Goal: Transaction & Acquisition: Purchase product/service

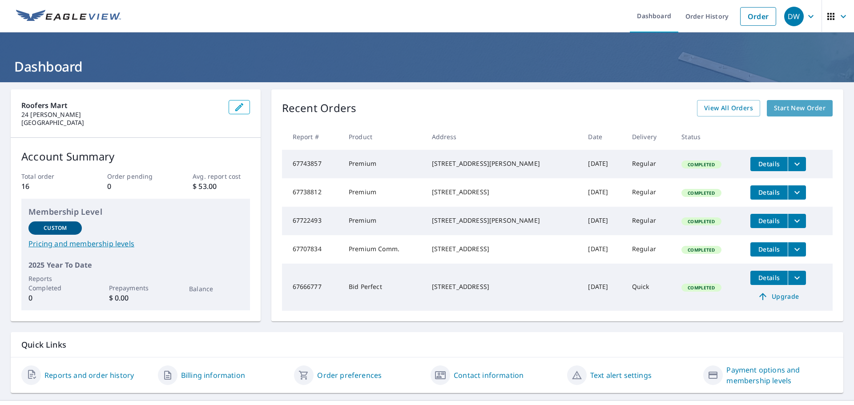
click at [774, 107] on span "Start New Order" at bounding box center [800, 108] width 52 height 11
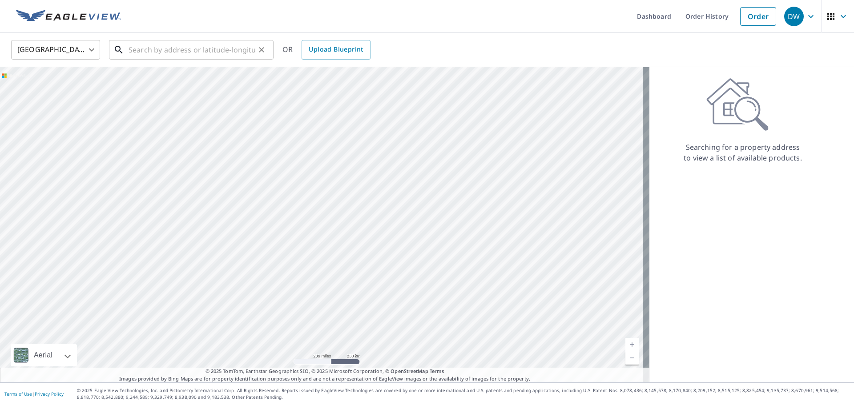
click at [147, 52] on input "text" at bounding box center [192, 49] width 127 height 25
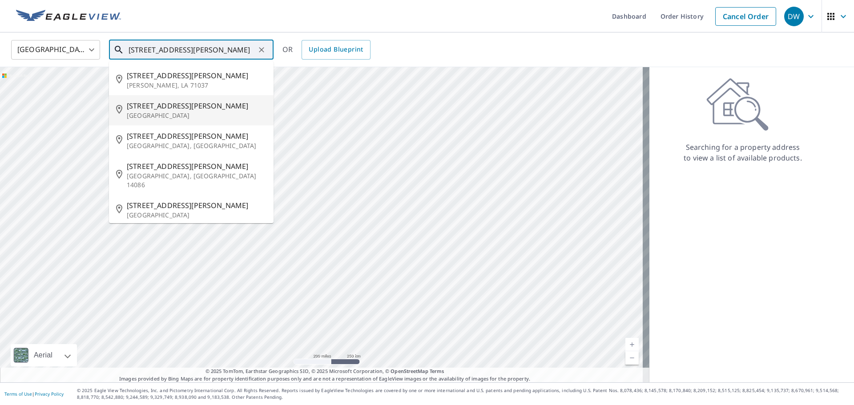
click at [149, 110] on span "[STREET_ADDRESS][PERSON_NAME]" at bounding box center [197, 106] width 140 height 11
type input "[STREET_ADDRESS][PERSON_NAME][PERSON_NAME]"
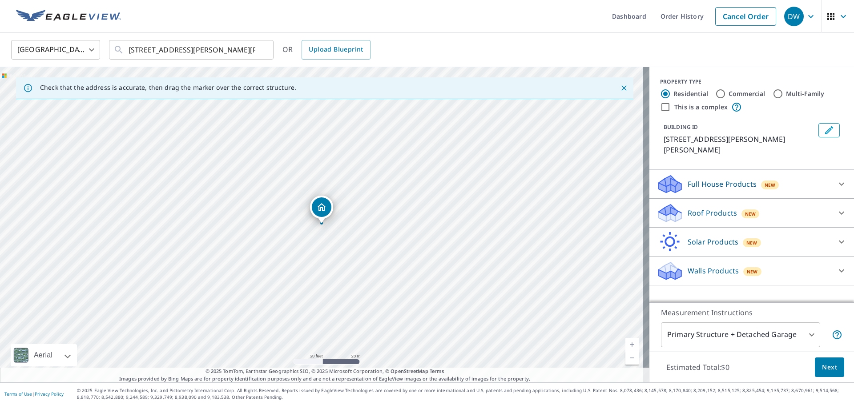
click at [704, 208] on p "Roof Products" at bounding box center [712, 213] width 49 height 11
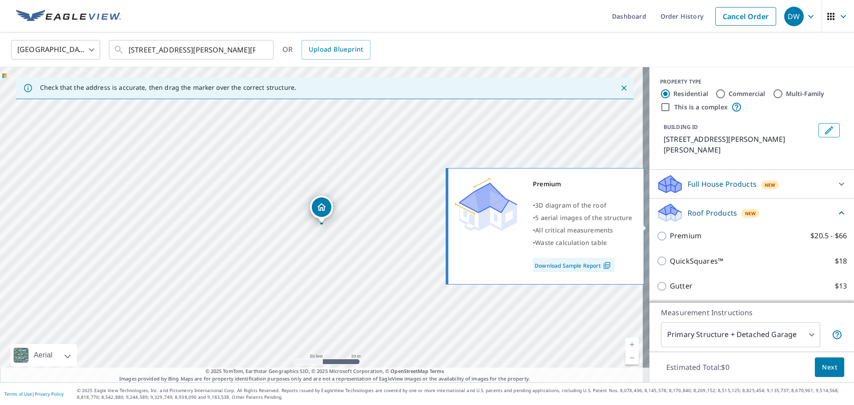
click at [657, 231] on input "Premium $20.5 - $66" at bounding box center [663, 236] width 13 height 11
checkbox input "true"
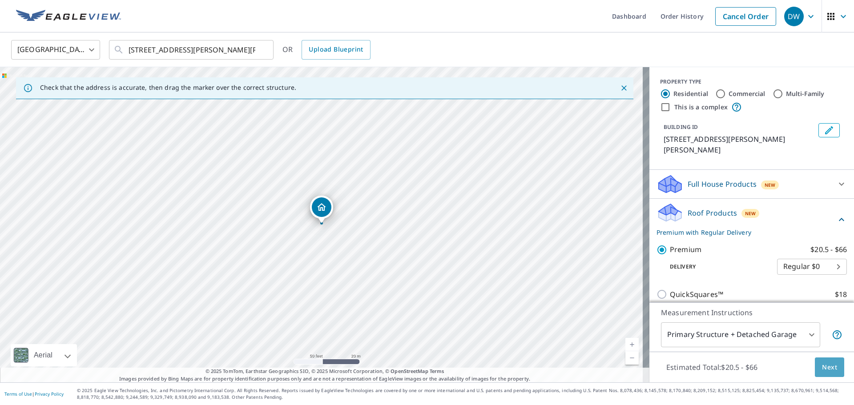
click at [822, 363] on span "Next" at bounding box center [829, 367] width 15 height 11
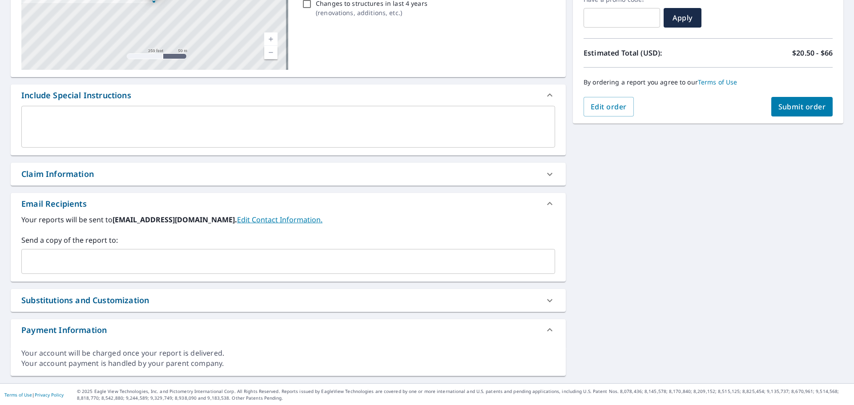
scroll to position [161, 0]
click at [69, 173] on div "Claim Information" at bounding box center [57, 173] width 73 height 12
checkbox input "true"
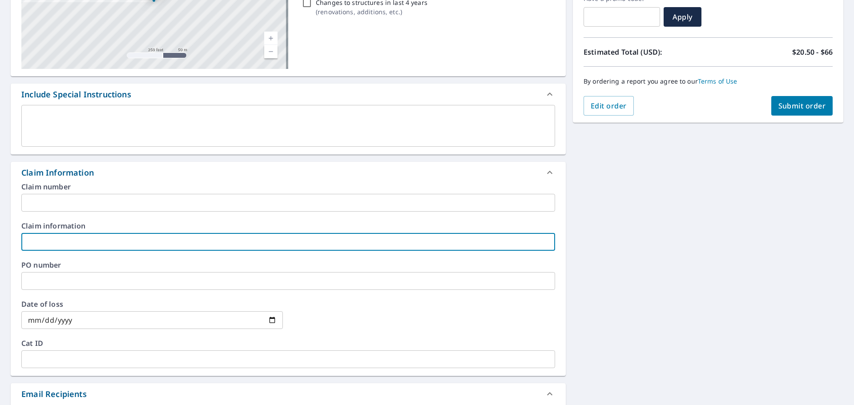
click at [46, 243] on input "text" at bounding box center [288, 242] width 534 height 18
type input "PYRAMID ROOFING"
checkbox input "true"
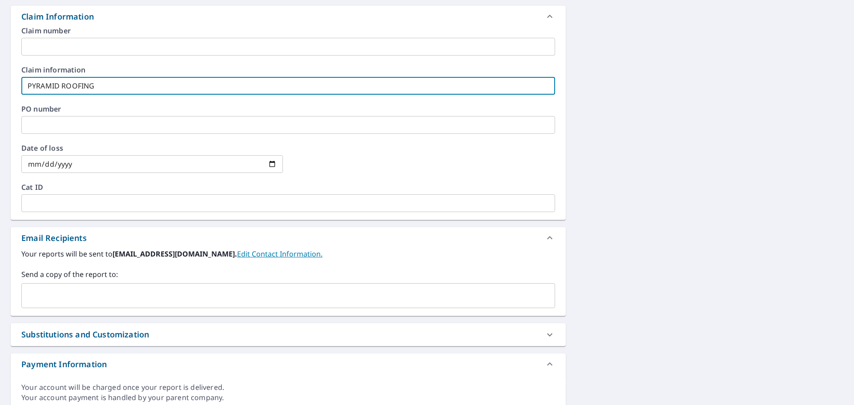
scroll to position [339, 0]
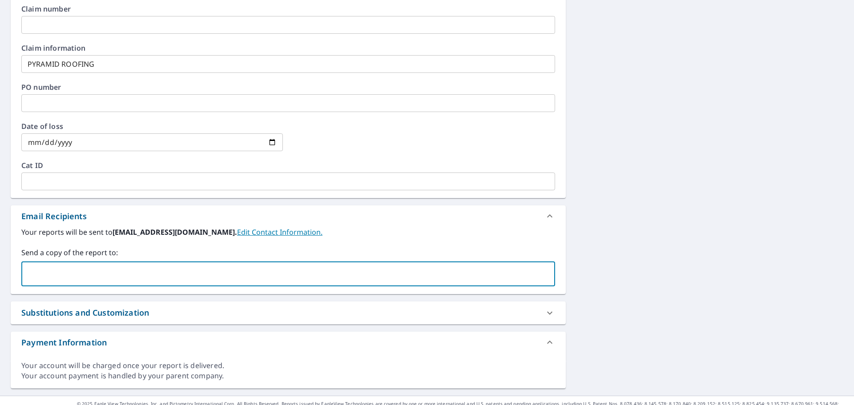
click at [80, 272] on input "text" at bounding box center [281, 274] width 512 height 17
type input "[EMAIL_ADDRESS][DOMAIN_NAME]"
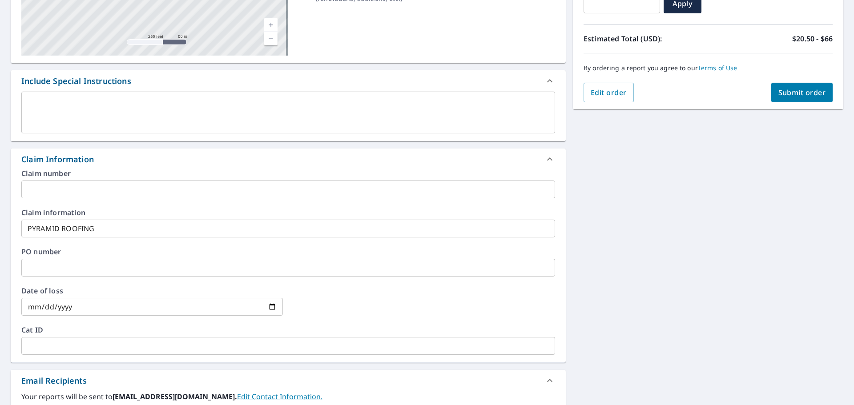
scroll to position [161, 0]
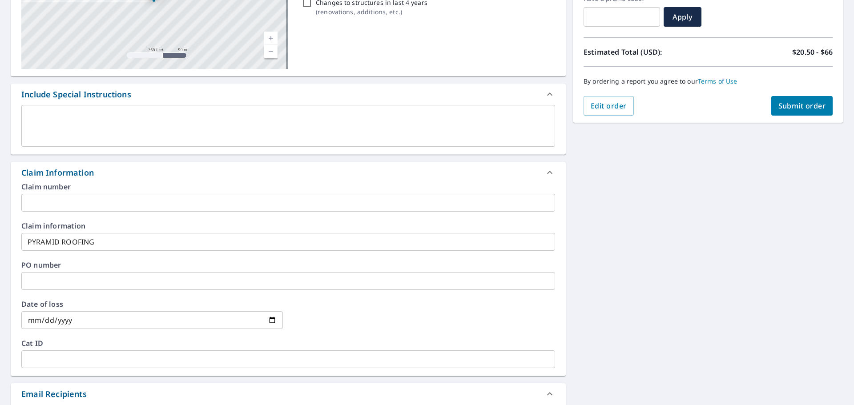
click at [799, 106] on span "Submit order" at bounding box center [802, 106] width 48 height 10
checkbox input "true"
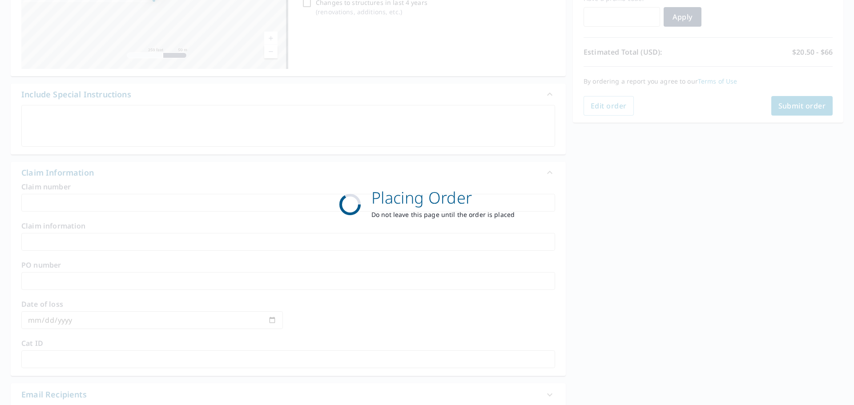
scroll to position [118, 0]
